Goal: Communication & Community: Answer question/provide support

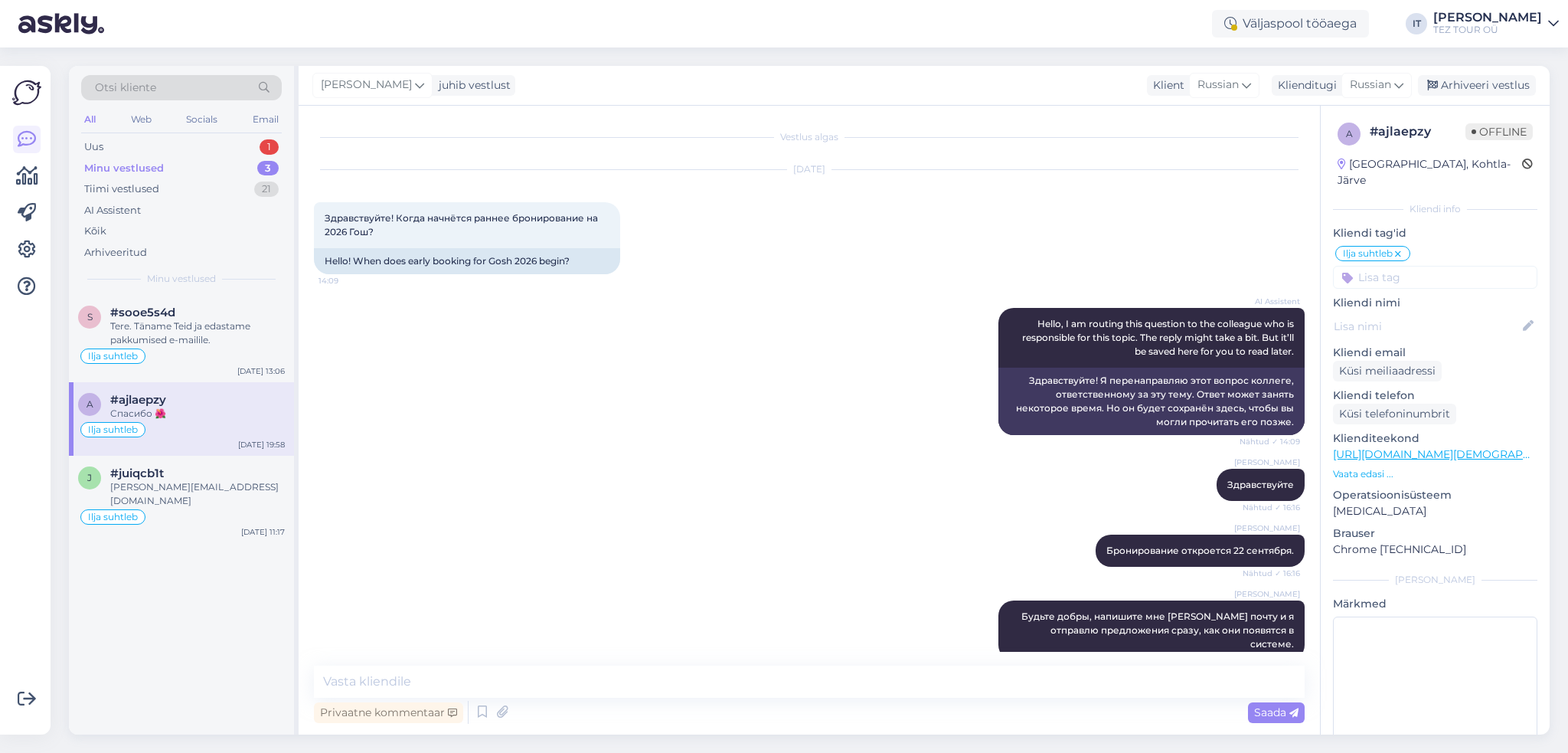
scroll to position [142, 0]
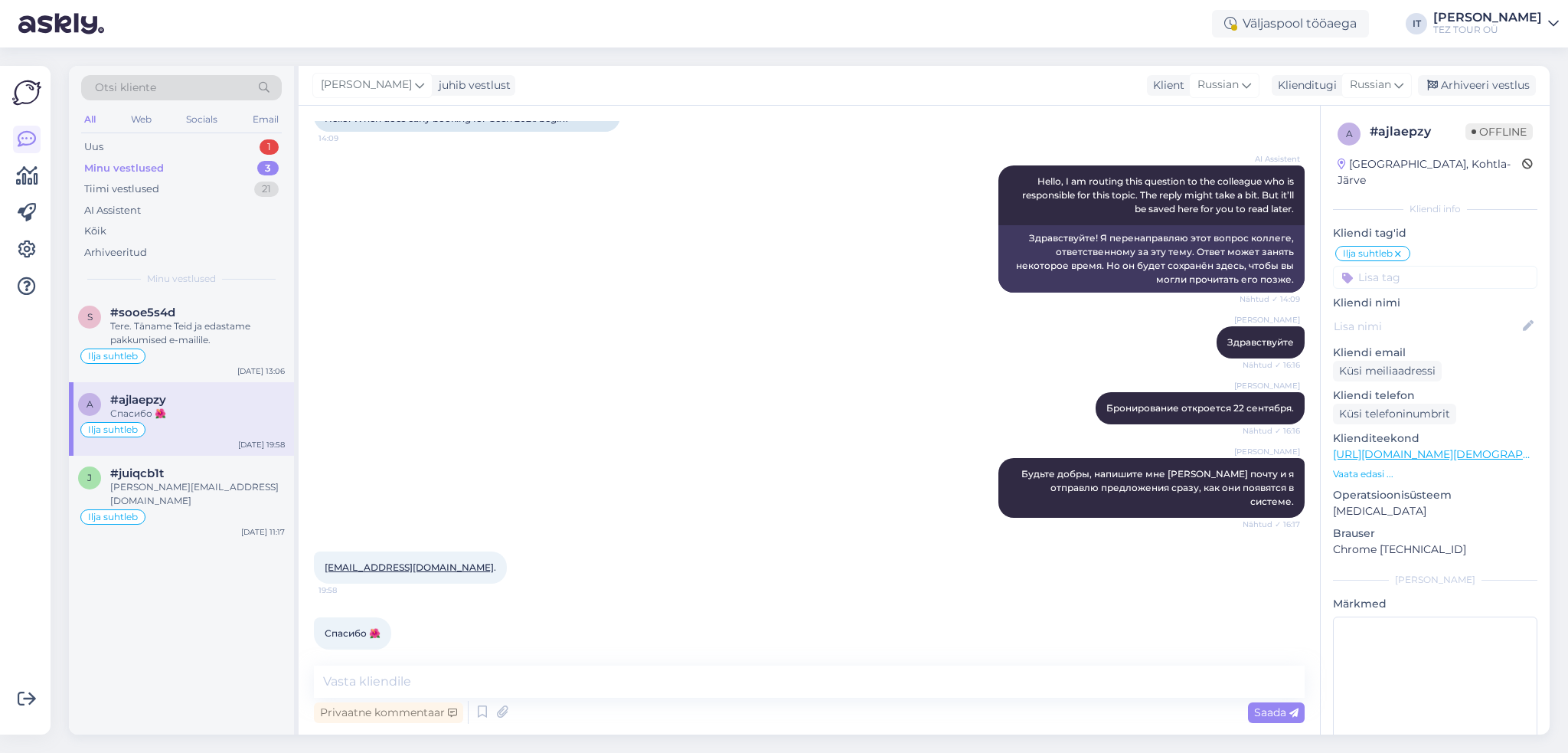
click at [224, 170] on div "Minu vestlused 3" at bounding box center [182, 168] width 200 height 22
click at [236, 140] on div "Uus 1" at bounding box center [182, 147] width 200 height 22
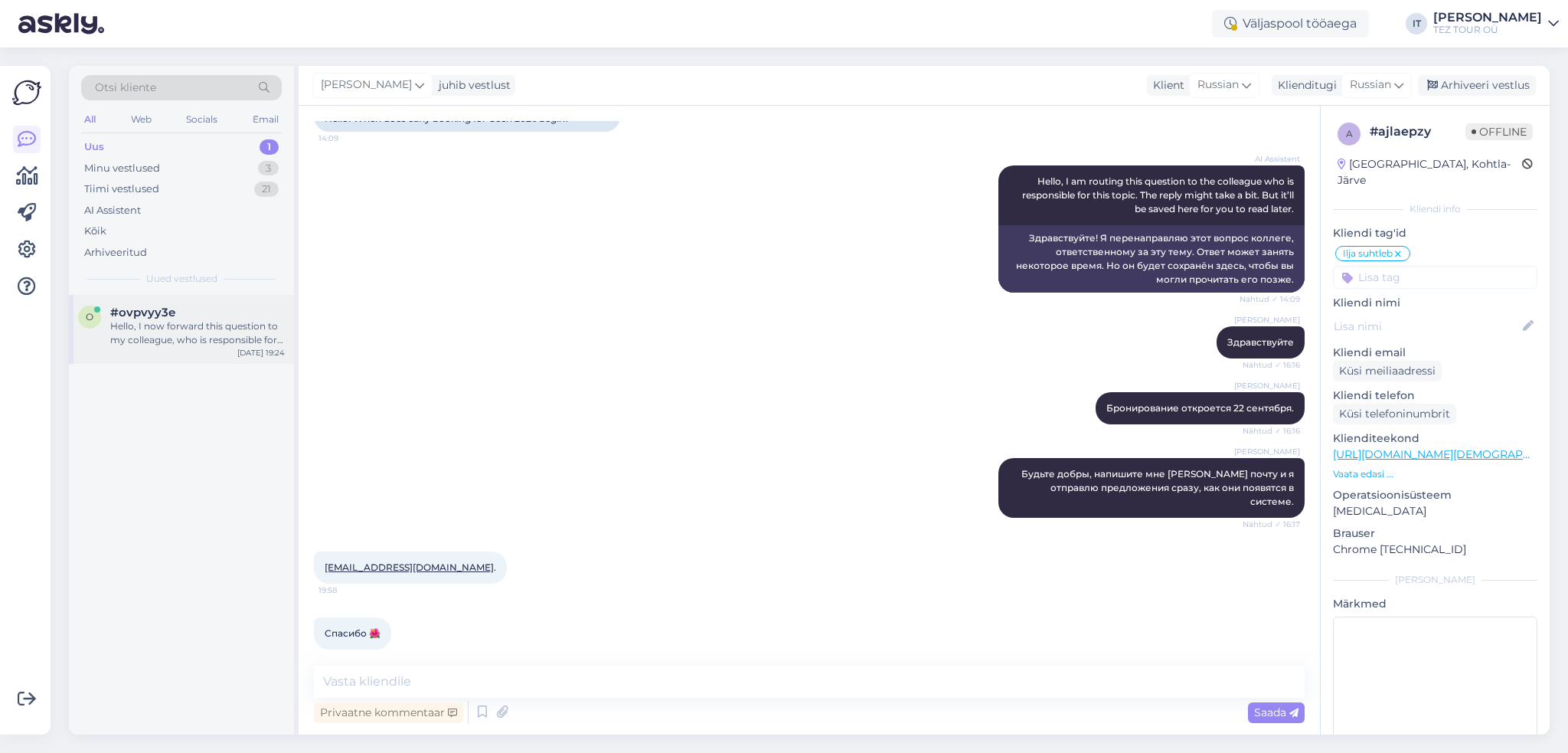
click at [210, 339] on div "Hello, I now forward this question to my colleague, who is responsible for this…" at bounding box center [198, 332] width 174 height 27
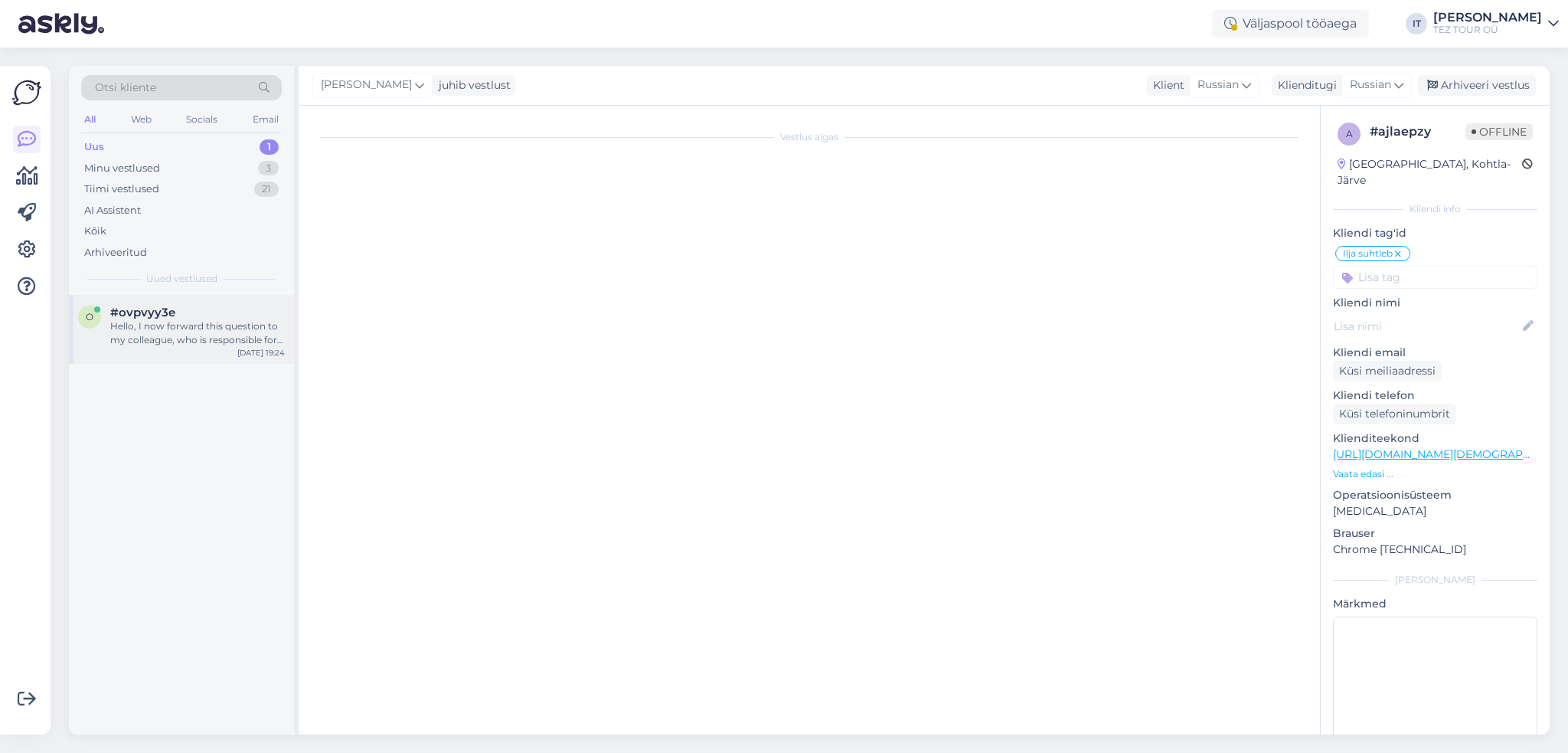
scroll to position [0, 0]
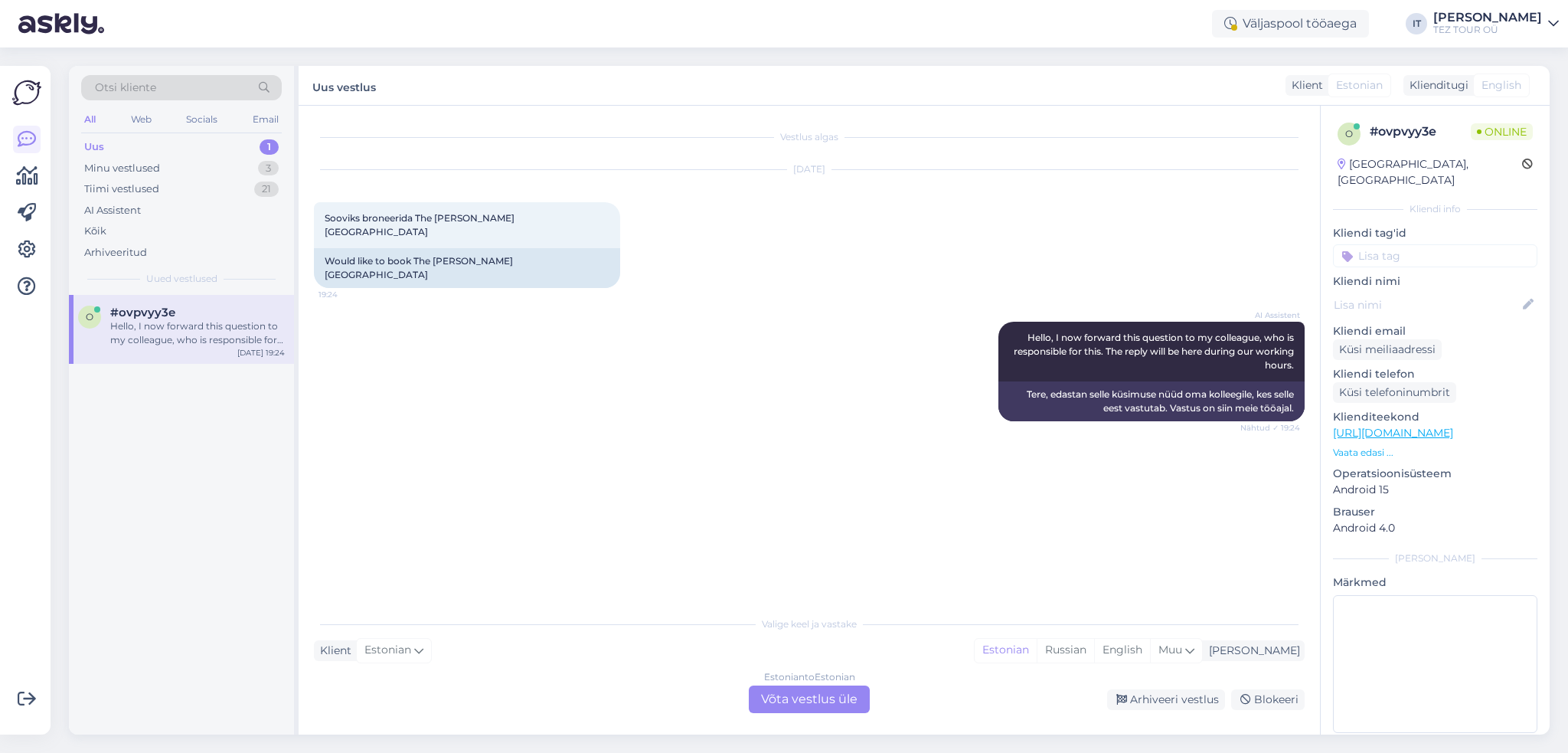
click at [828, 709] on div "Estonian to Estonian Võta vestlus üle" at bounding box center [809, 699] width 121 height 27
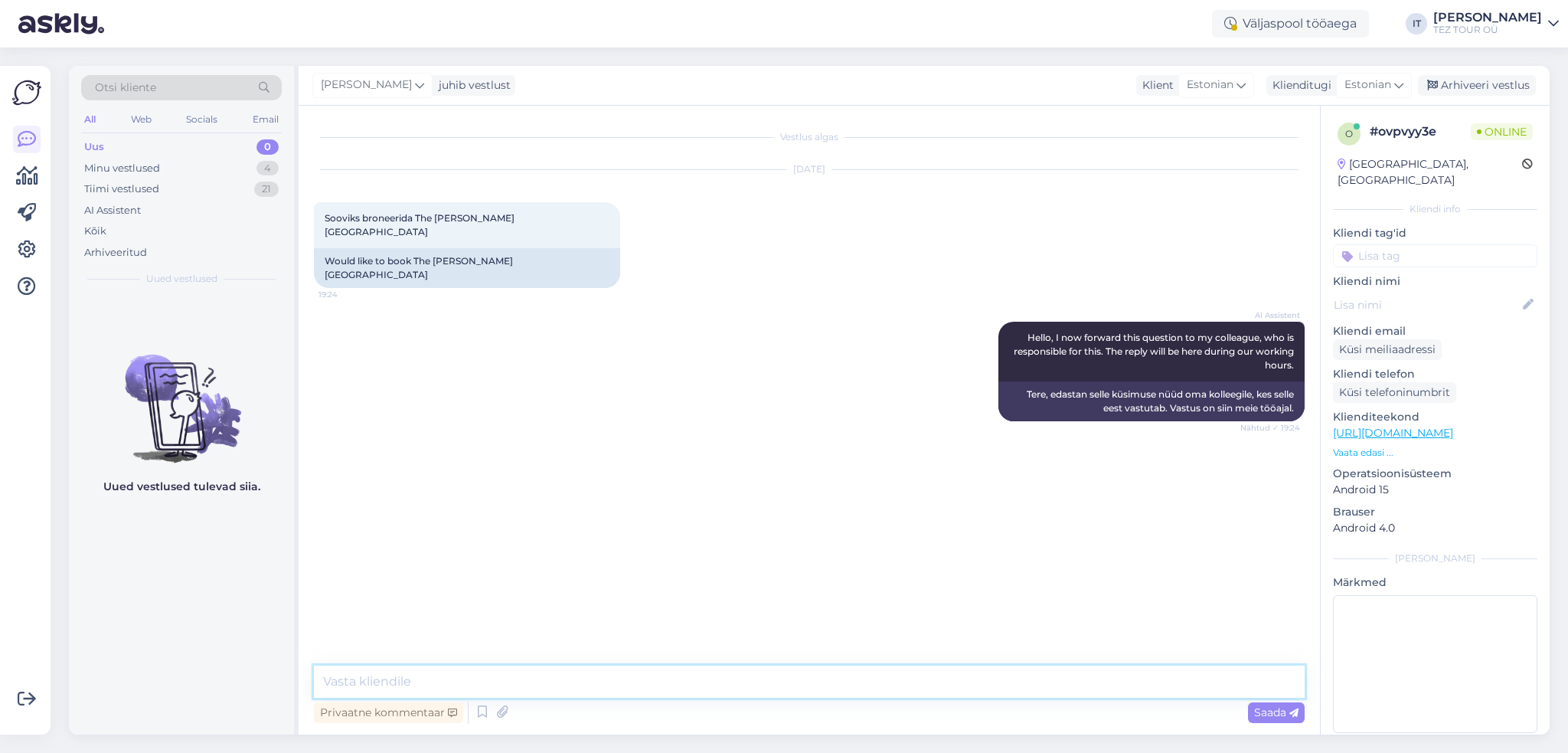
click at [793, 688] on textarea at bounding box center [809, 682] width 990 height 32
type textarea "Tere"
drag, startPoint x: 487, startPoint y: 676, endPoint x: 441, endPoint y: 681, distance: 46.3
click at [441, 680] on textarea "Saatke palun enda ees" at bounding box center [809, 682] width 990 height 32
paste textarea "reisijate nimed, isikukoodid, kontaktelefoni numbrid, reisidokumentide numbrid …"
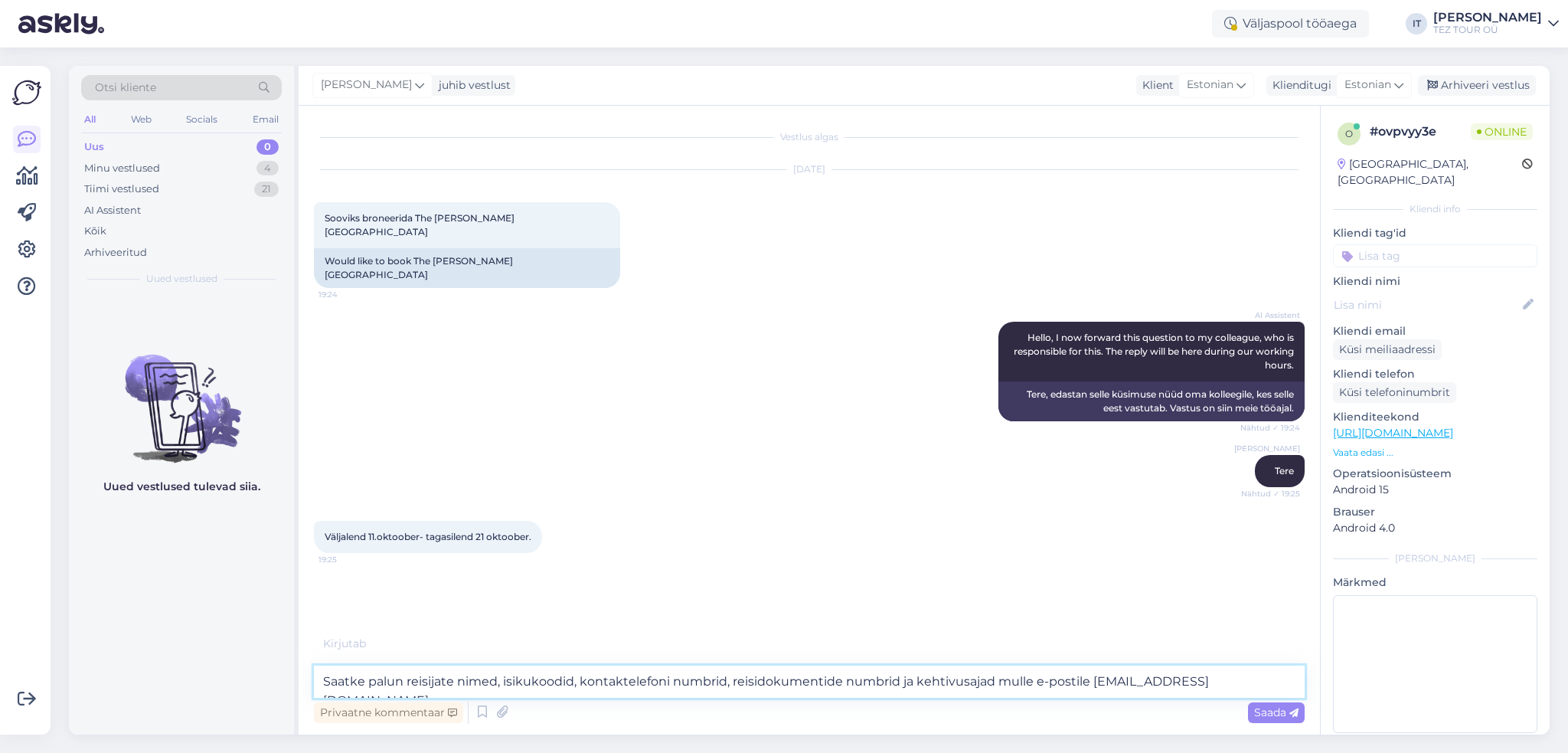
click at [1087, 681] on textarea "Saatke palun reisijate nimed, isikukoodid, kontaktelefoni numbrid, reisidokumen…" at bounding box center [809, 682] width 990 height 32
type textarea "Saatke palun reisijate nimed, isikukoodid, kontaktelefoni numbrid, reisidokumen…"
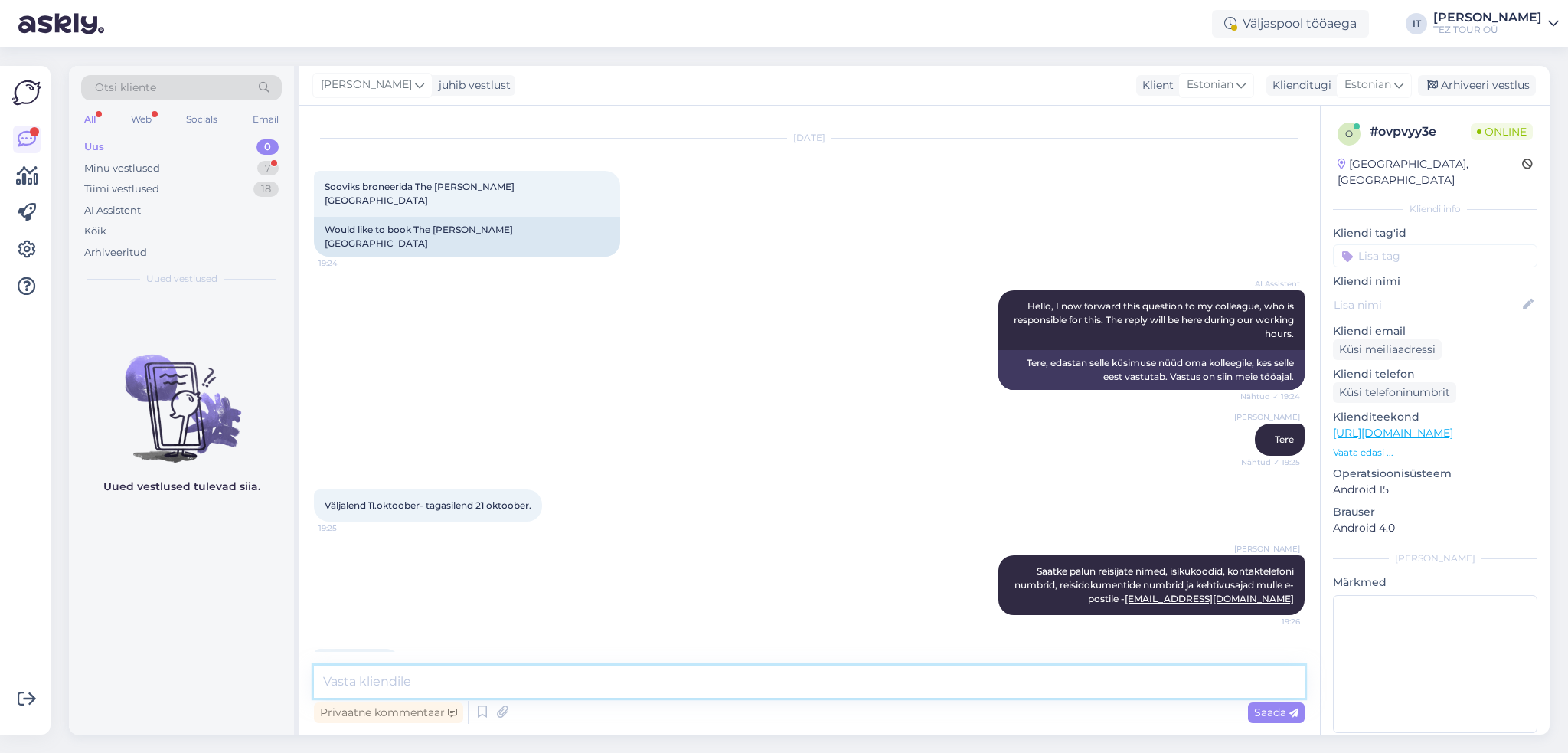
scroll to position [49, 0]
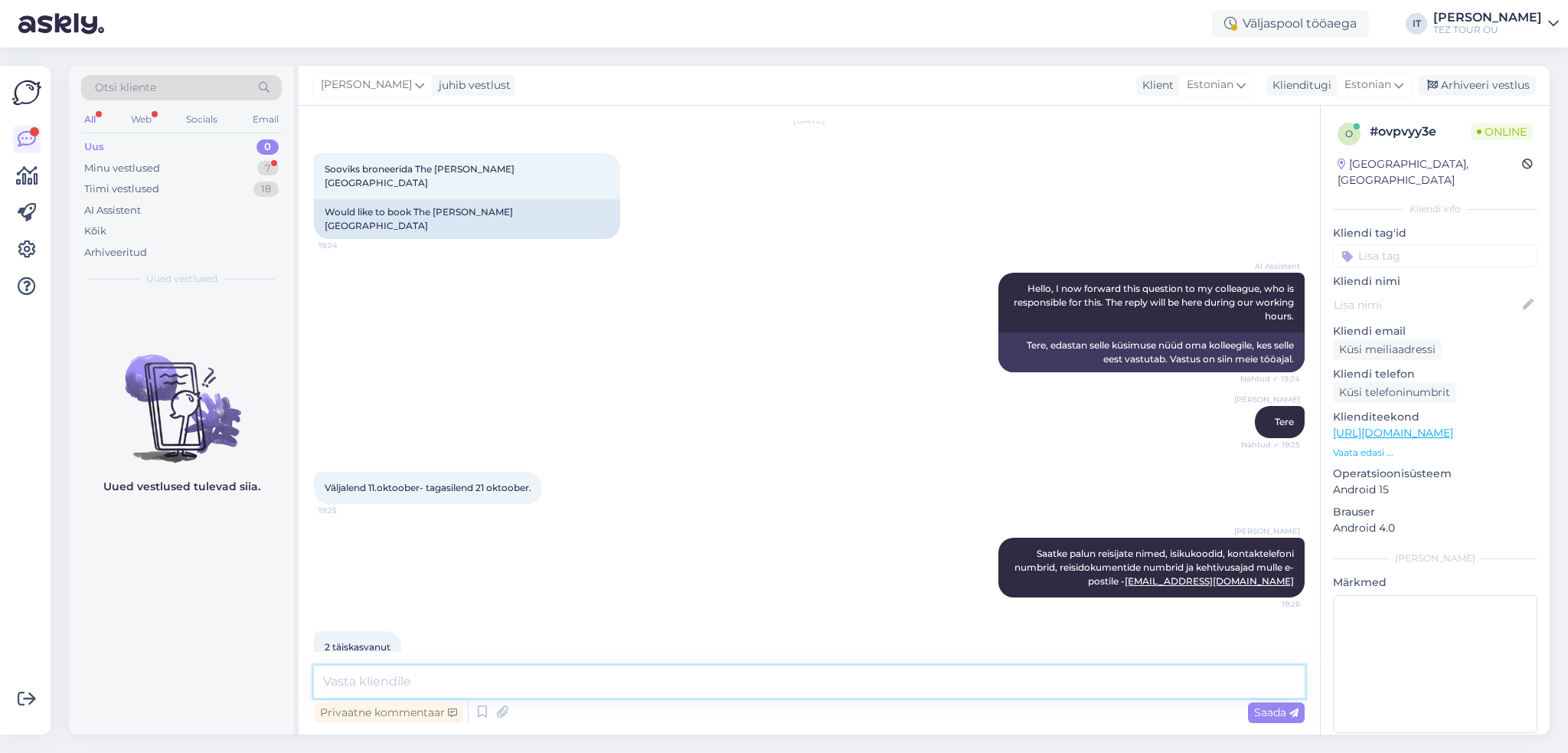
click at [586, 669] on textarea at bounding box center [809, 682] width 990 height 32
click at [504, 689] on textarea at bounding box center [809, 682] width 990 height 32
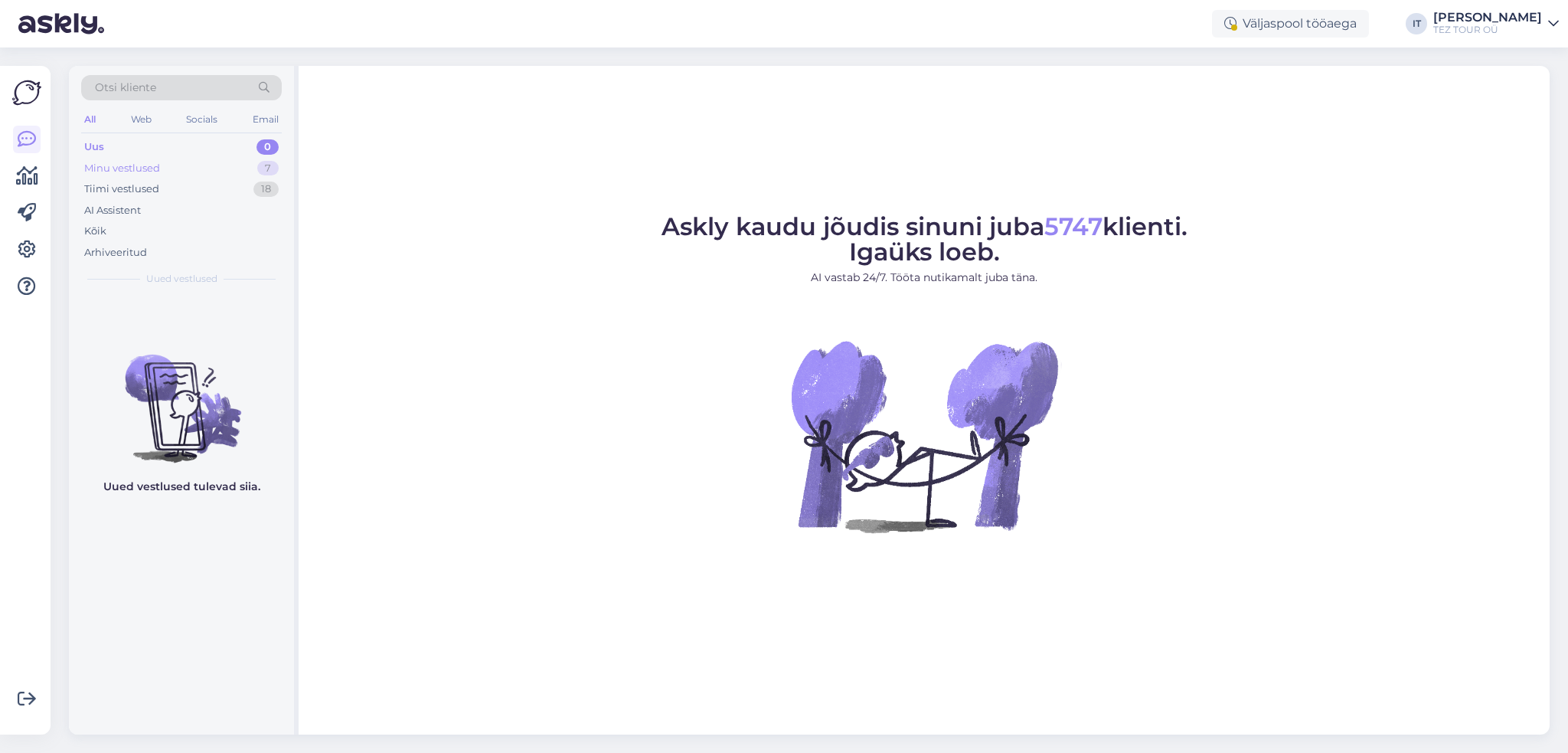
click at [190, 163] on div "Minu vestlused 7" at bounding box center [182, 168] width 200 height 22
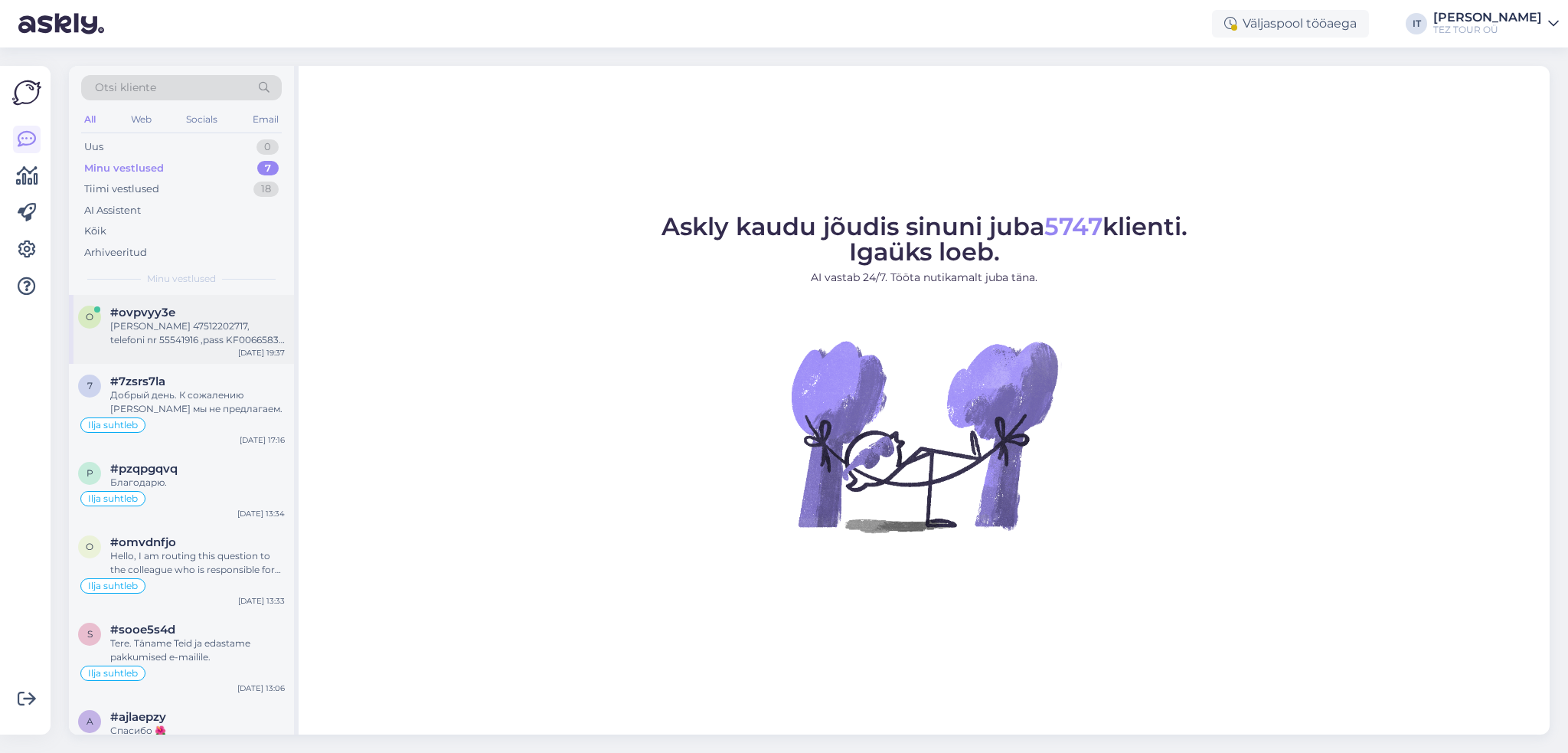
click at [235, 343] on div "[PERSON_NAME] 47512202717, telefoni nr 55541916 ,pass KF0066583. Välja antud [D…" at bounding box center [198, 332] width 174 height 27
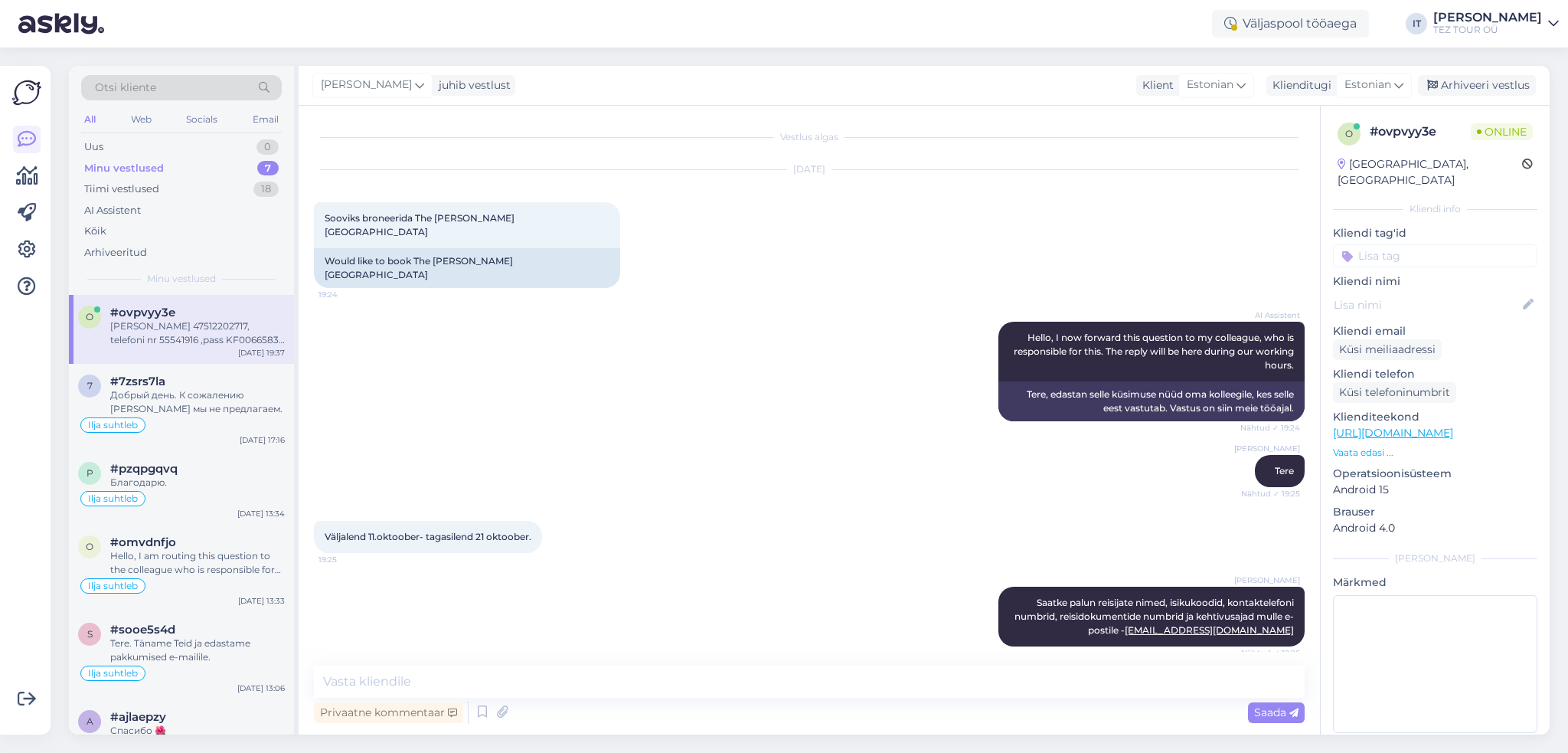
scroll to position [128, 0]
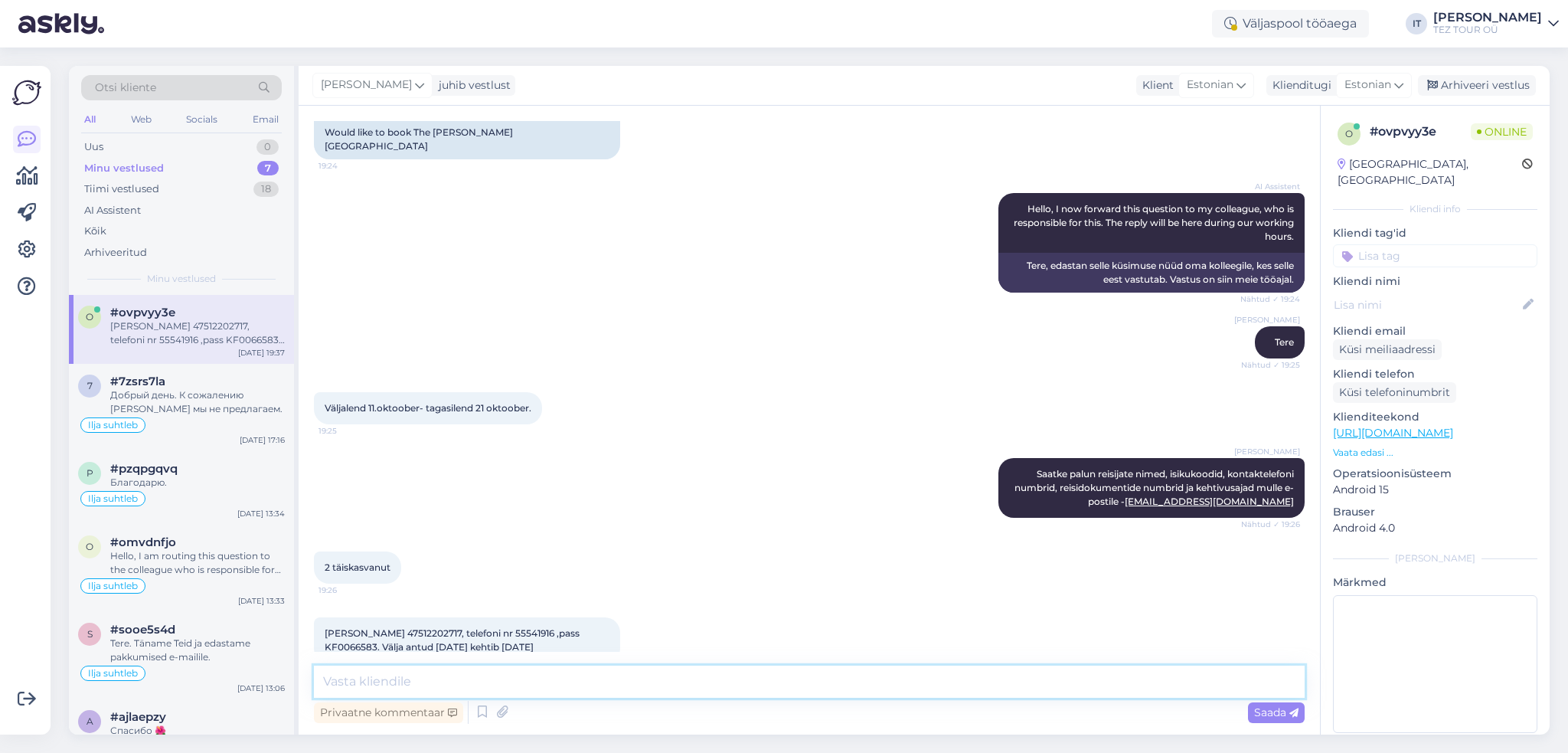
click at [665, 679] on textarea at bounding box center [809, 682] width 990 height 32
click at [669, 674] on textarea at bounding box center [809, 682] width 990 height 32
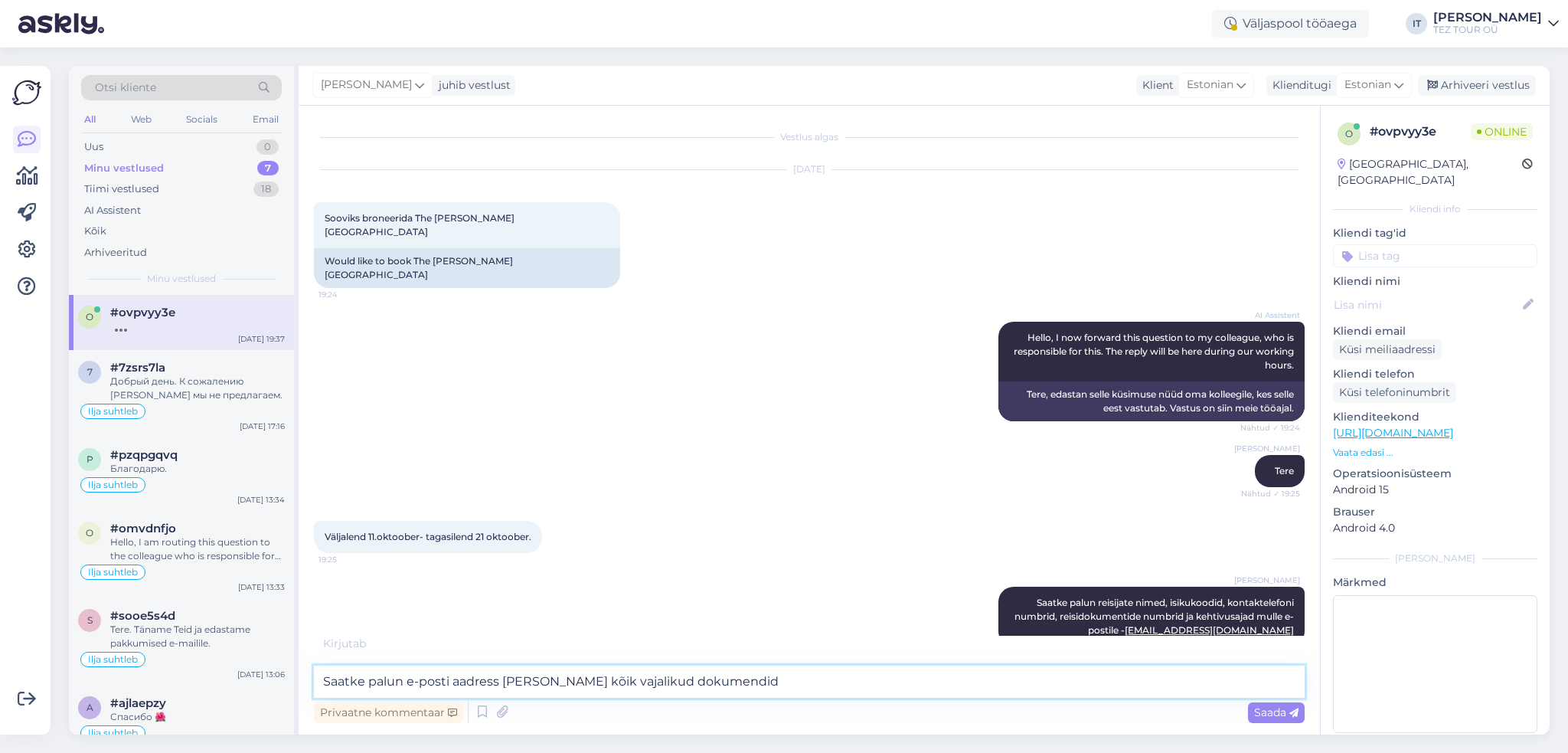
scroll to position [145, 0]
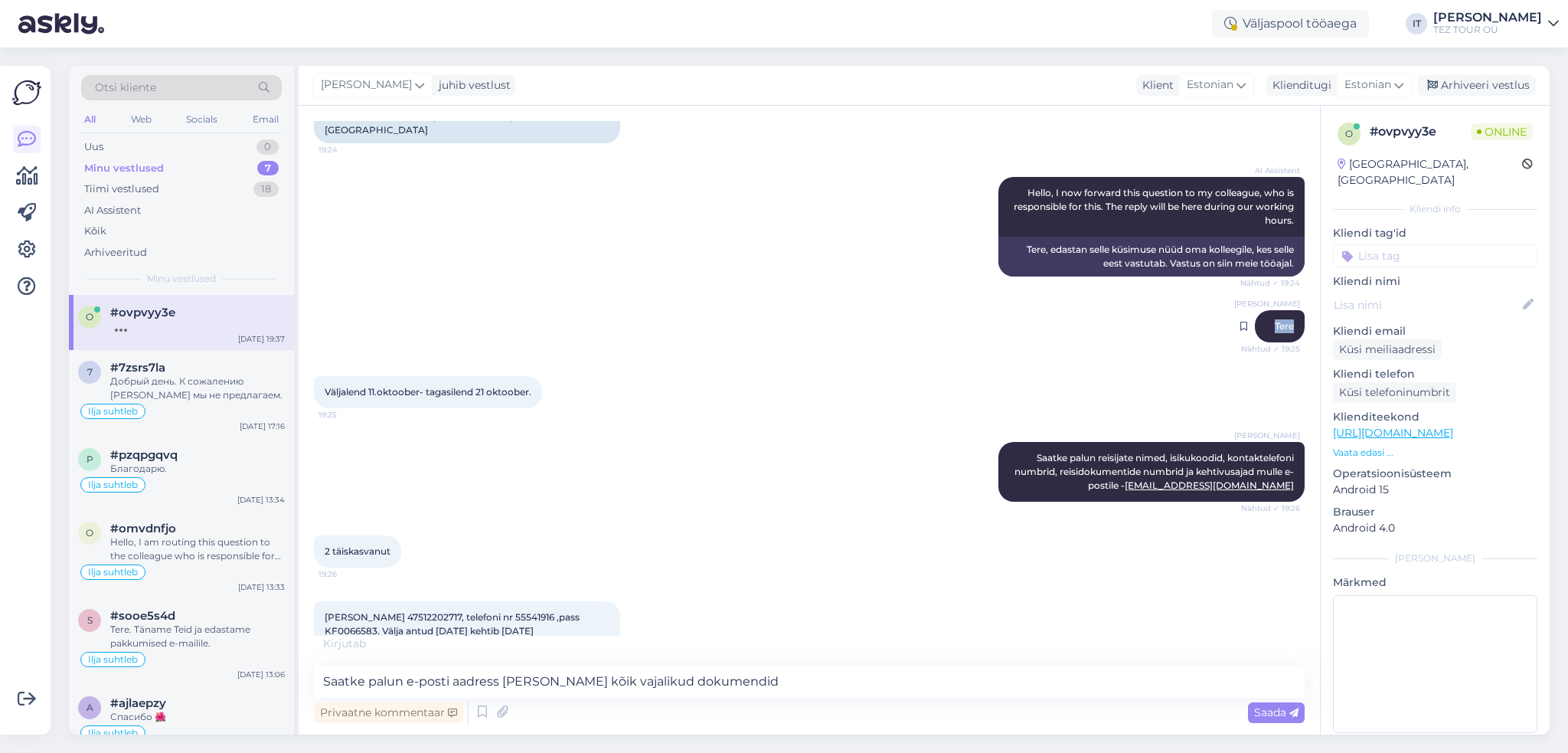
drag, startPoint x: 1263, startPoint y: 296, endPoint x: 1288, endPoint y: 303, distance: 26.0
click at [1288, 310] on div "[PERSON_NAME] Tere Nähtud ✓ 19:25" at bounding box center [1279, 326] width 50 height 32
click at [1289, 311] on div "[PERSON_NAME] Tere Nähtud ✓ 19:25" at bounding box center [1279, 326] width 50 height 32
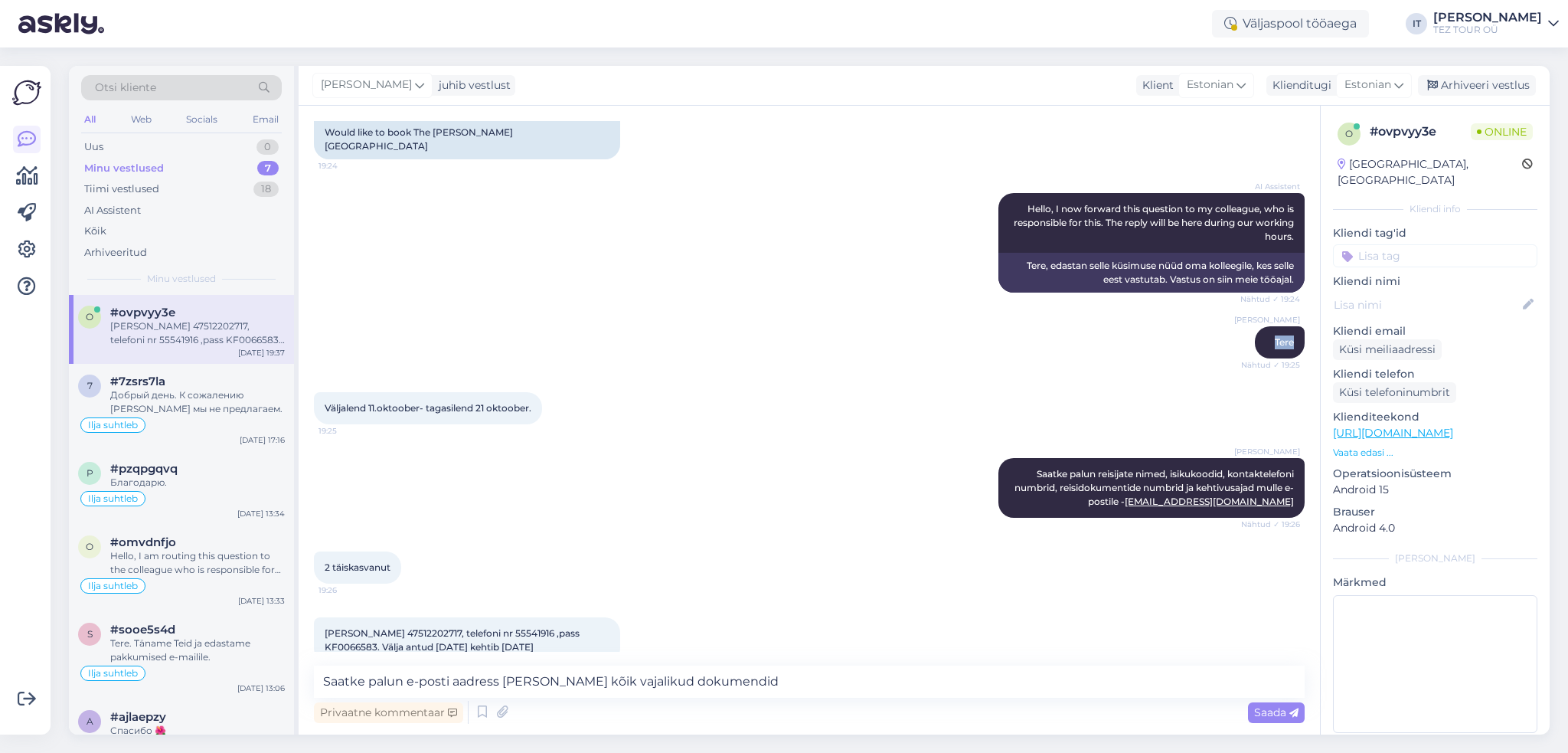
drag, startPoint x: 1267, startPoint y: 314, endPoint x: 1298, endPoint y: 315, distance: 31.0
click at [1298, 315] on div "Vestlus algas Sep 19 2025 Sooviks broneerida The Nix Hotel 19:24 Would like to …" at bounding box center [815, 386] width 1004 height 531
click at [1274, 376] on div "Väljalend 11.oktoober- tagasilend 21 oktoober. 19:25" at bounding box center [809, 408] width 990 height 66
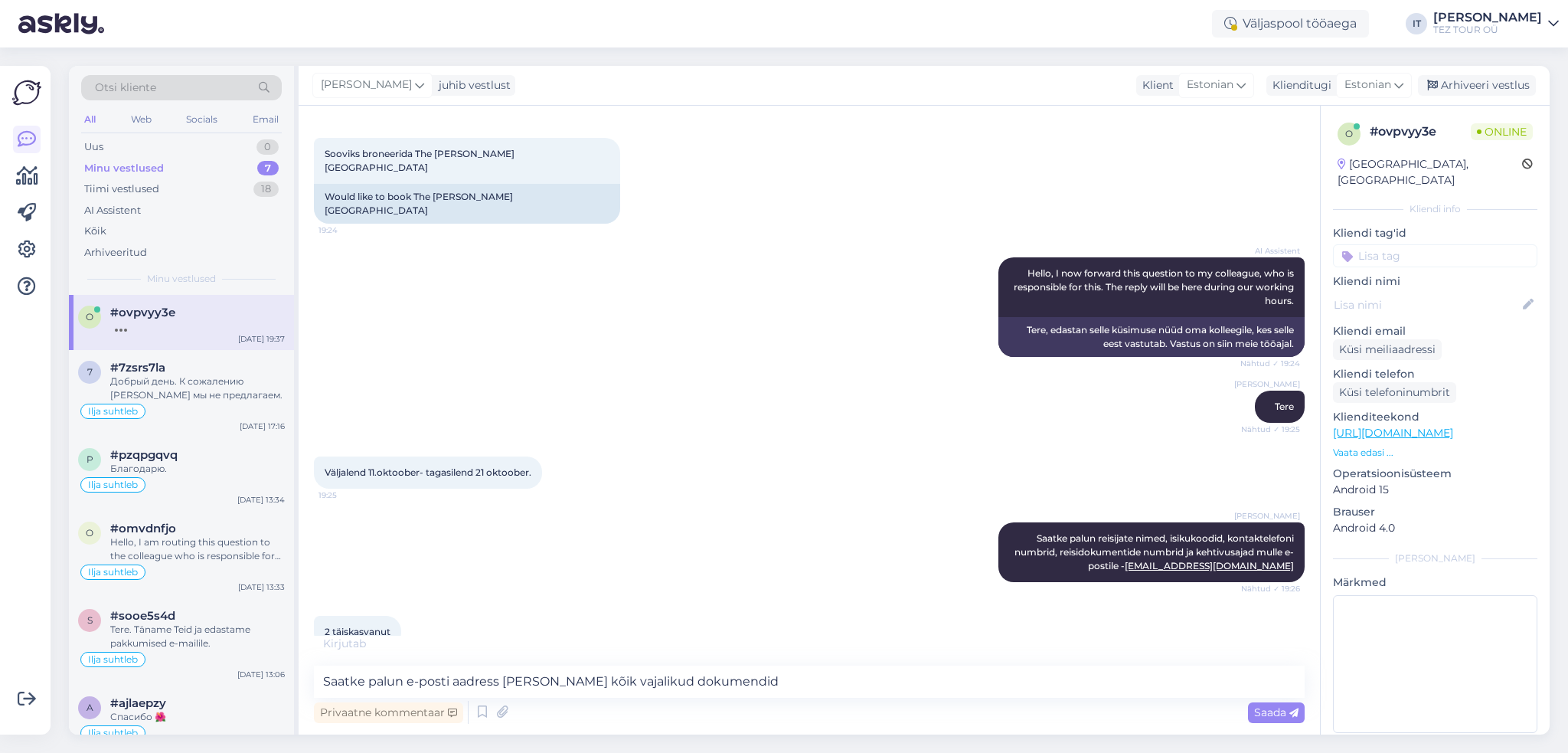
scroll to position [145, 0]
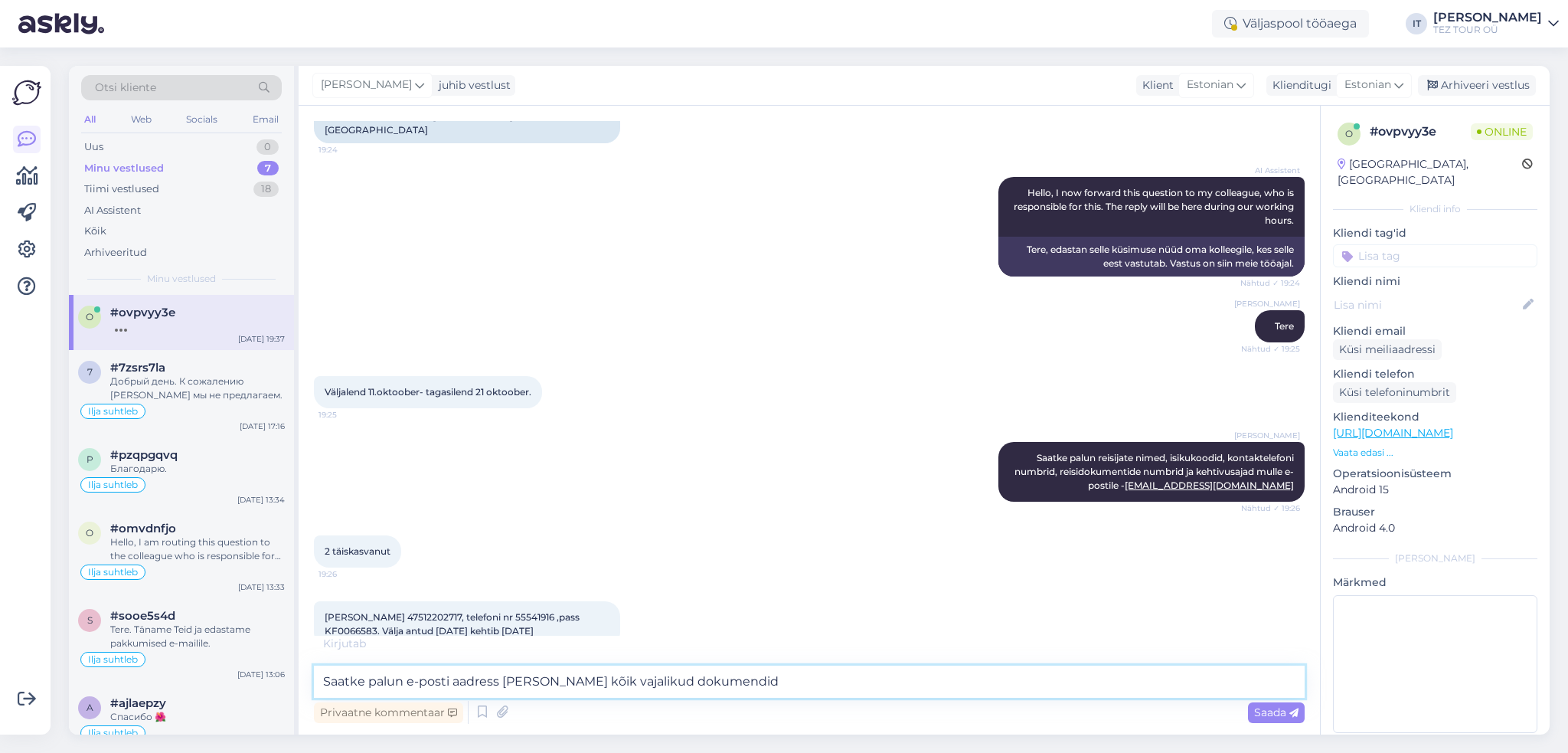
click at [769, 682] on textarea "Saatke palun e-posti aadress ja saadan kõik vajalikud dokumendid" at bounding box center [809, 682] width 990 height 32
type textarea "Saatke palun e-posti aadress ja saadan kõik vajalikud dokumendid :)"
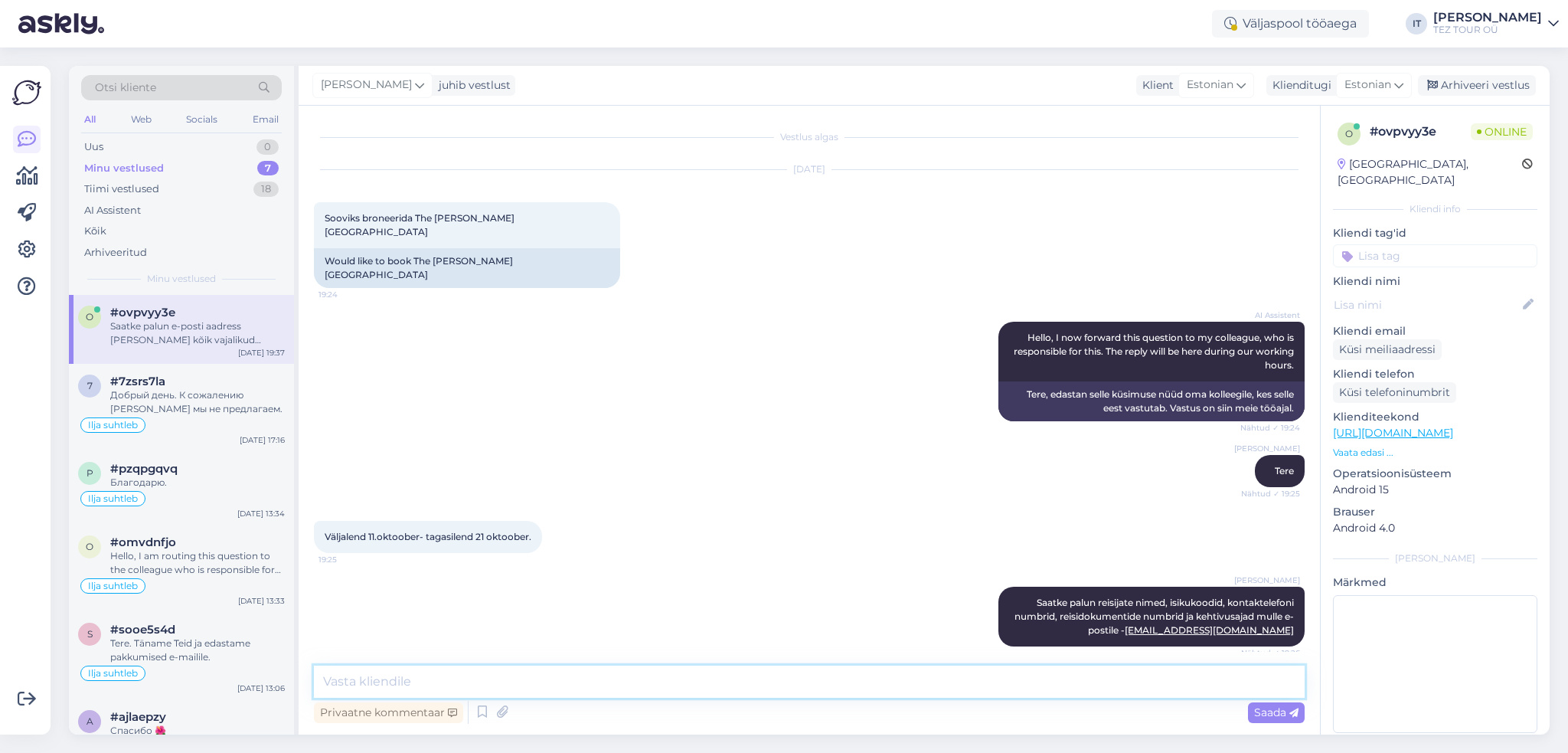
scroll to position [208, 0]
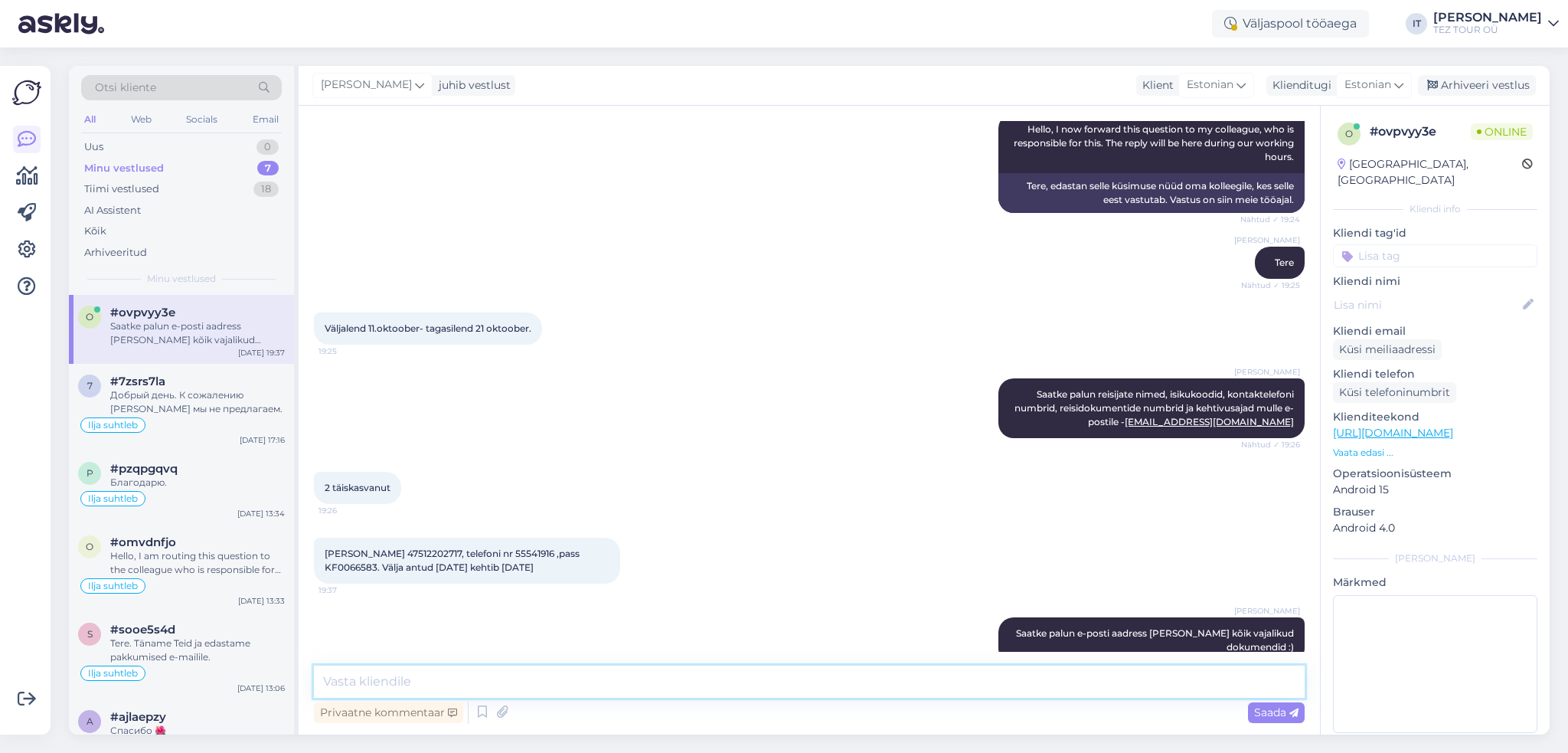
click at [605, 681] on textarea at bounding box center [809, 682] width 990 height 32
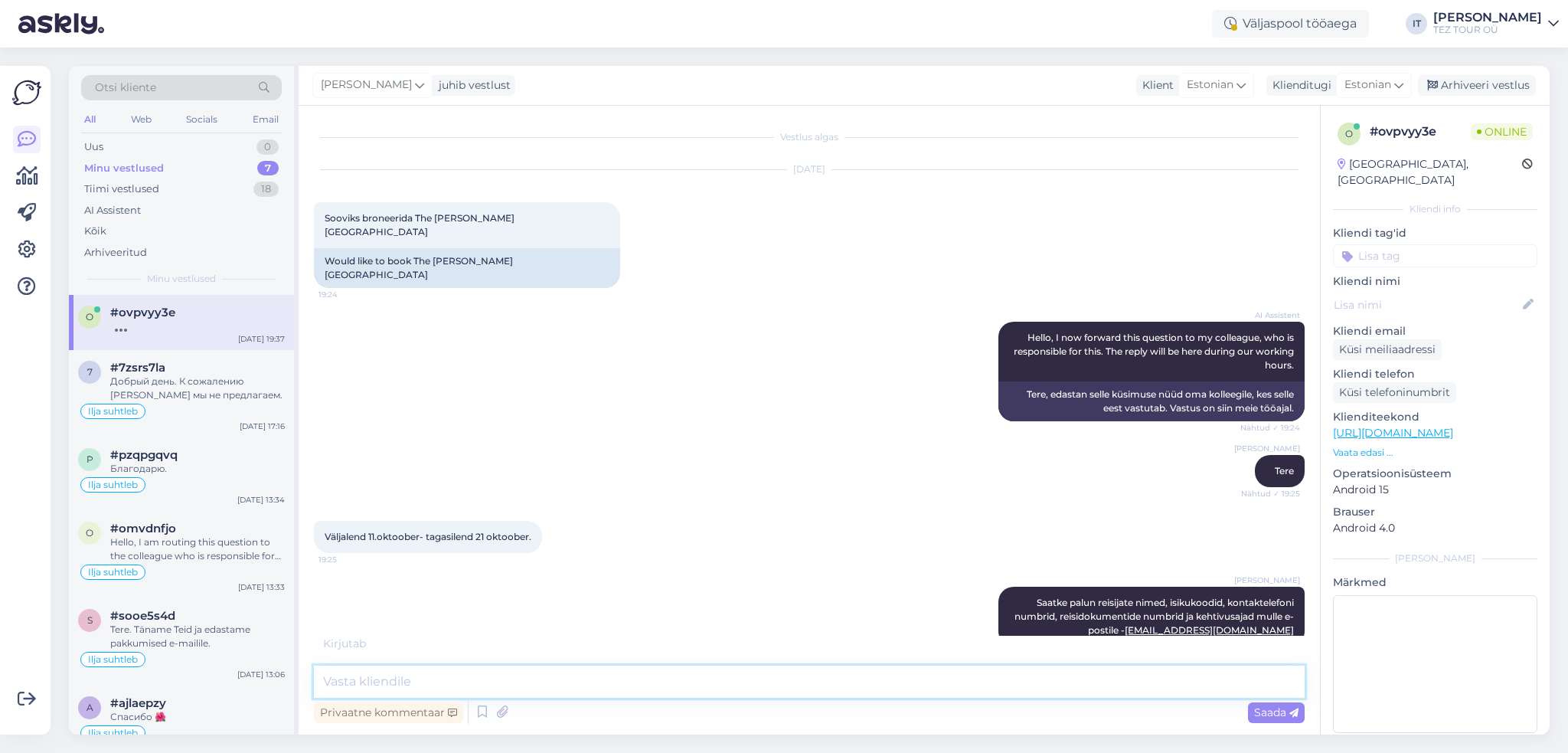
scroll to position [225, 0]
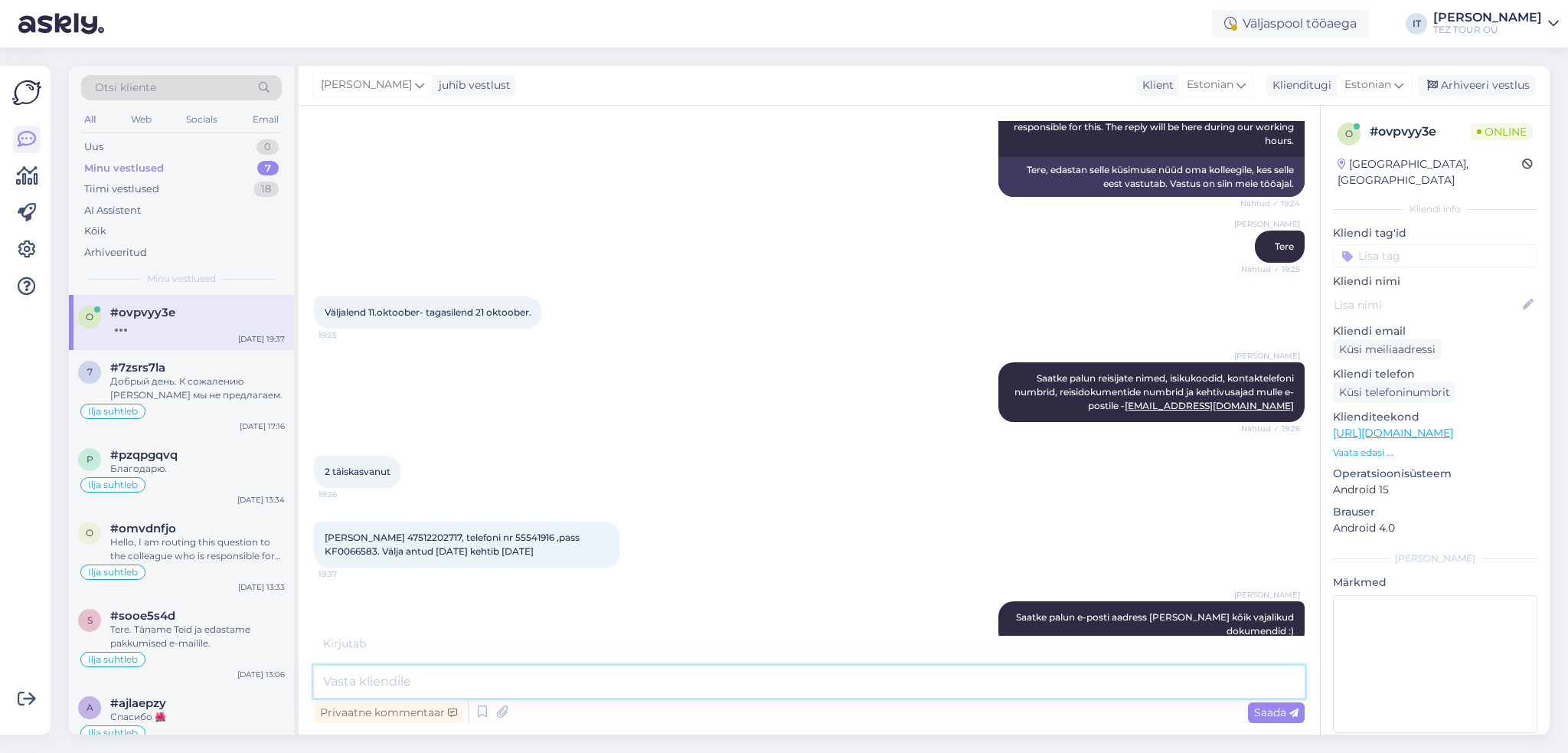
click at [706, 688] on textarea at bounding box center [809, 682] width 990 height 32
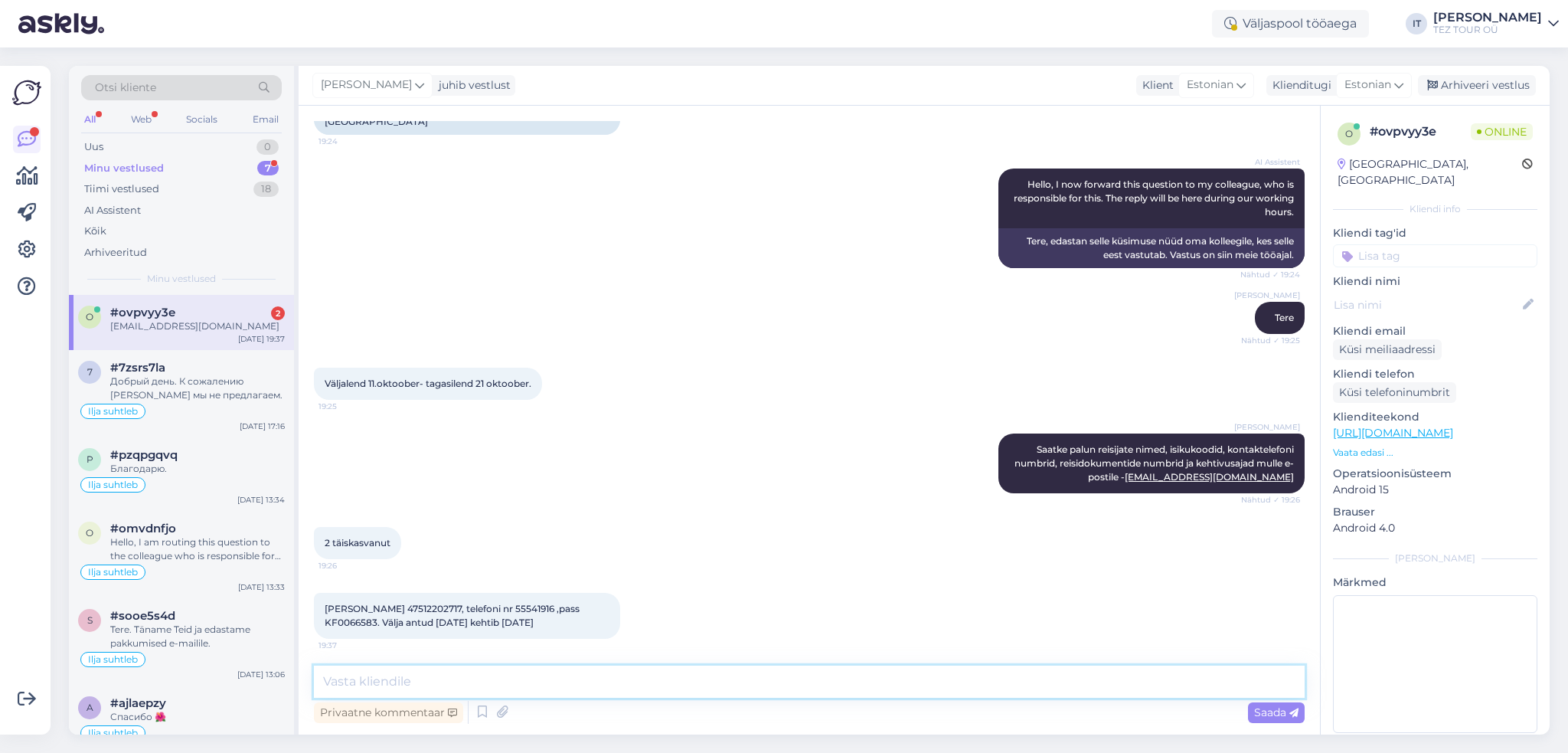
scroll to position [354, 0]
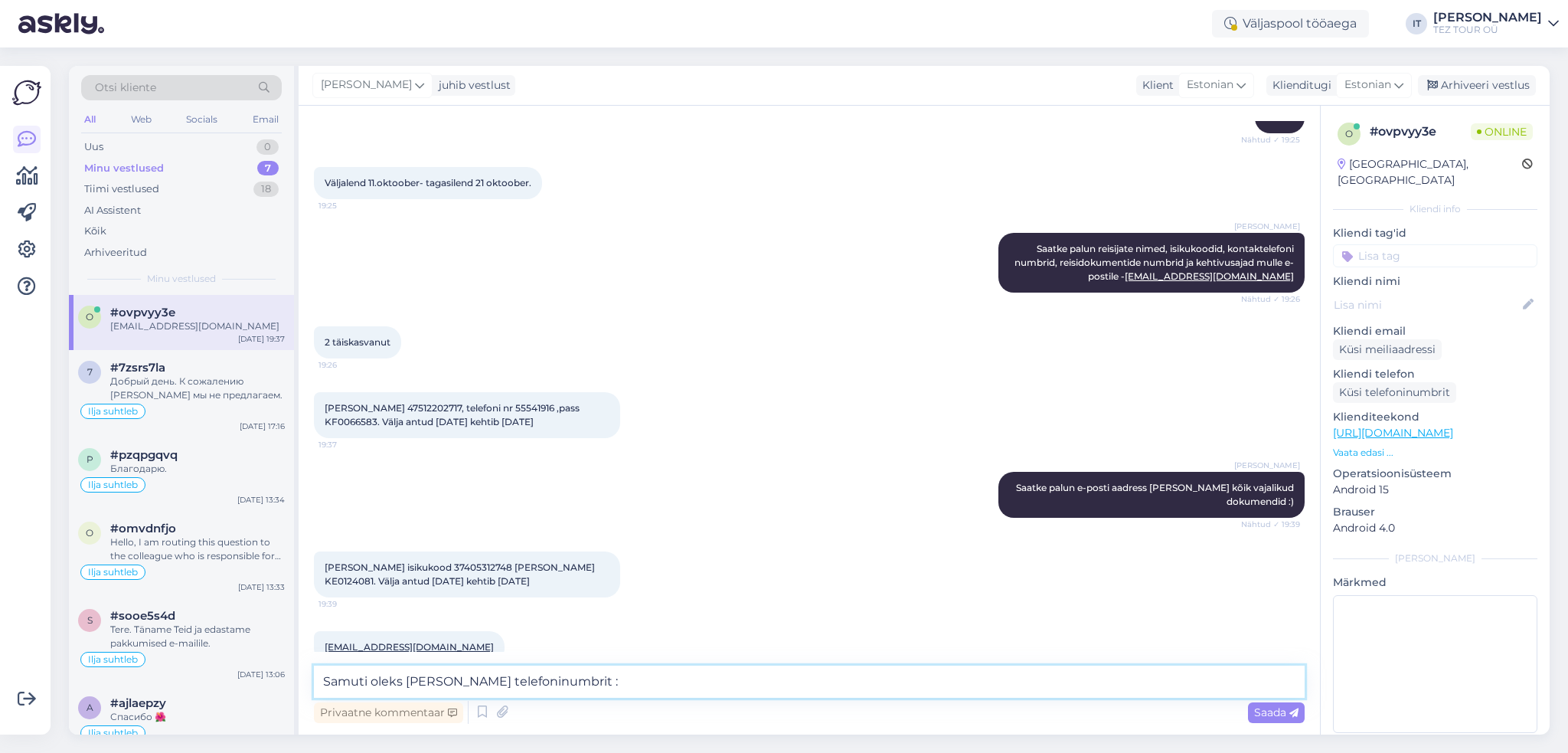
type textarea "Samuti oleks vaja ka telefoninumbrit :)"
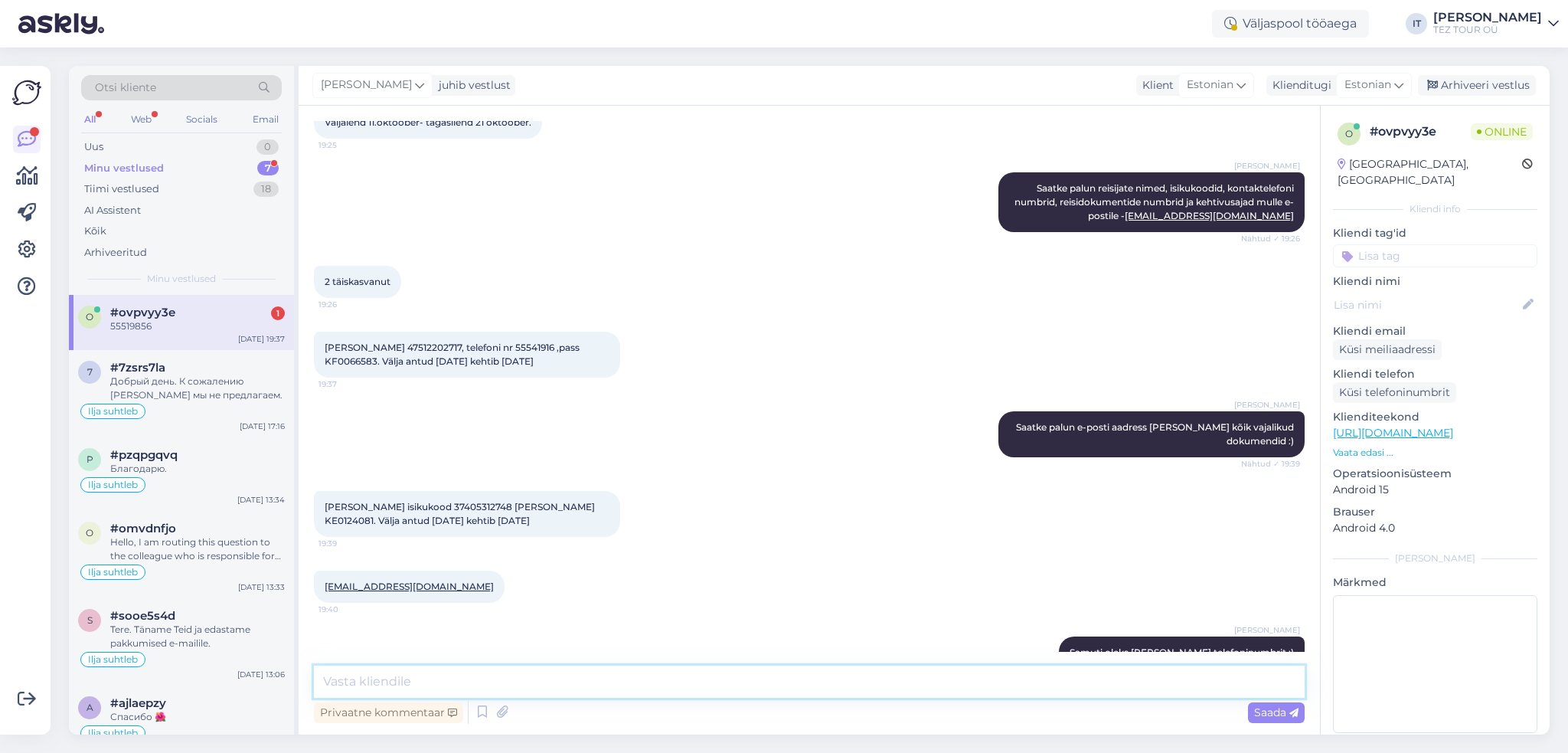
scroll to position [485, 0]
